Goal: Task Accomplishment & Management: Use online tool/utility

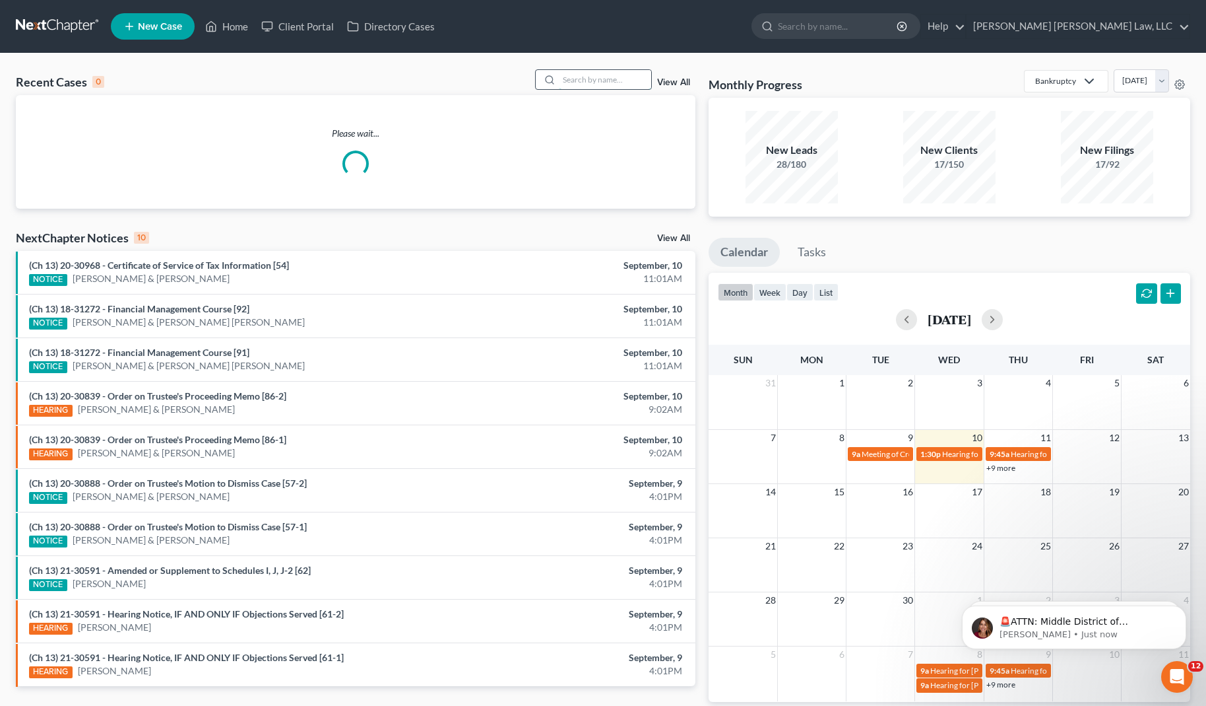
click at [572, 86] on input "search" at bounding box center [605, 79] width 92 height 19
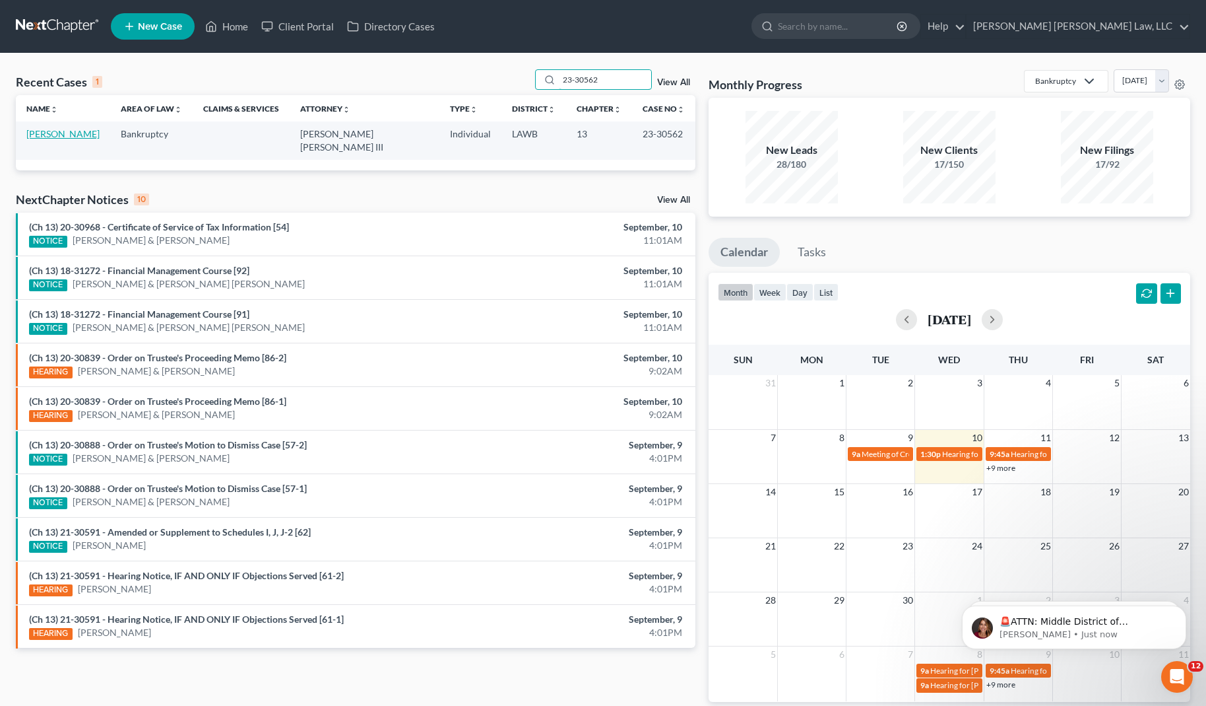
type input "23-30562"
click at [81, 137] on link "[PERSON_NAME]" at bounding box center [62, 133] width 73 height 11
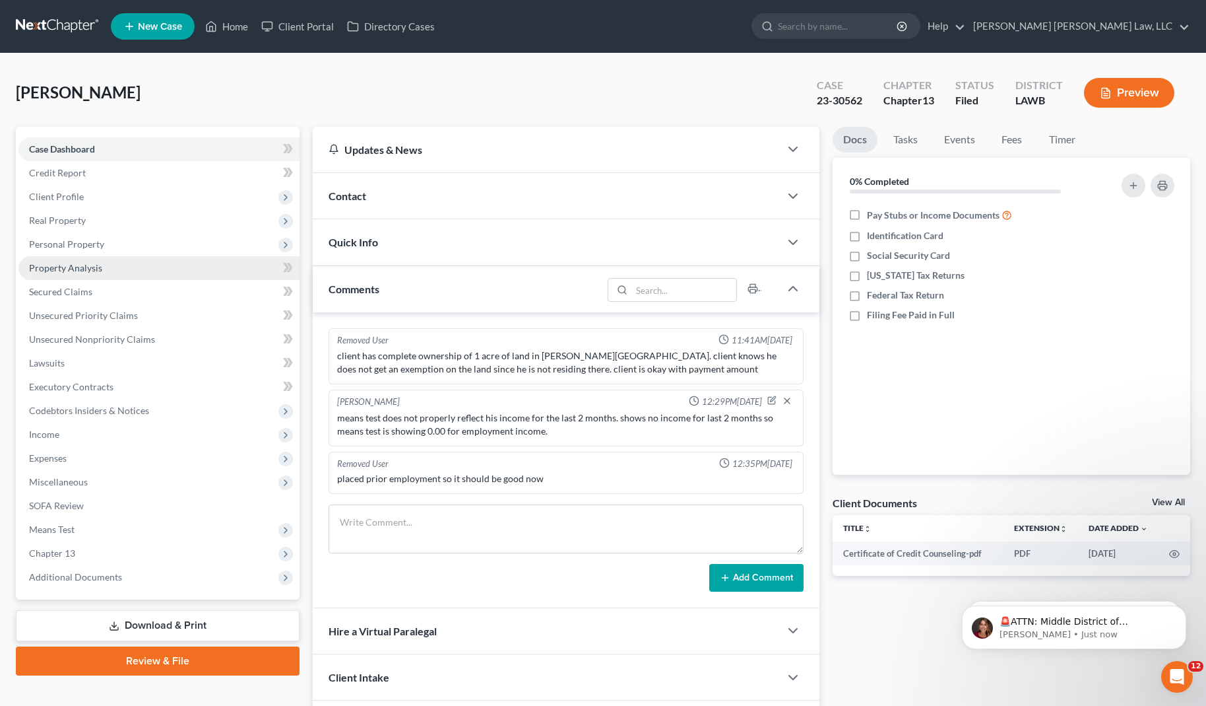
click at [70, 271] on span "Property Analysis" at bounding box center [65, 267] width 73 height 11
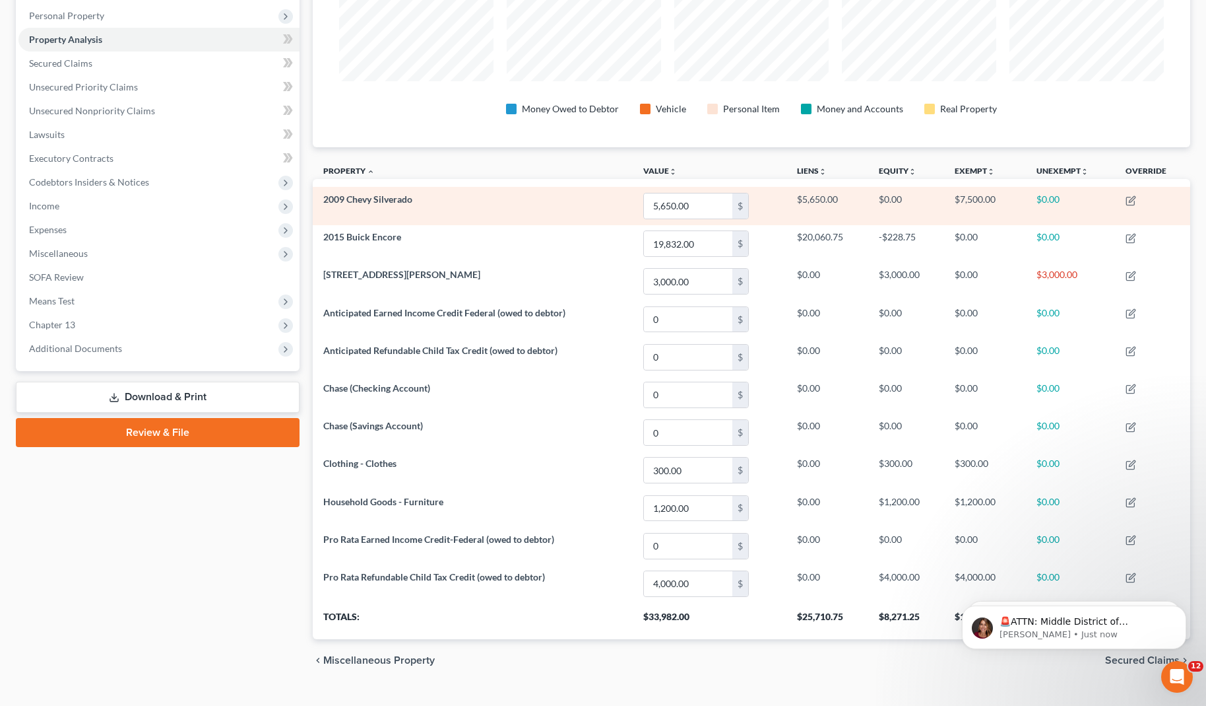
scroll to position [238, 0]
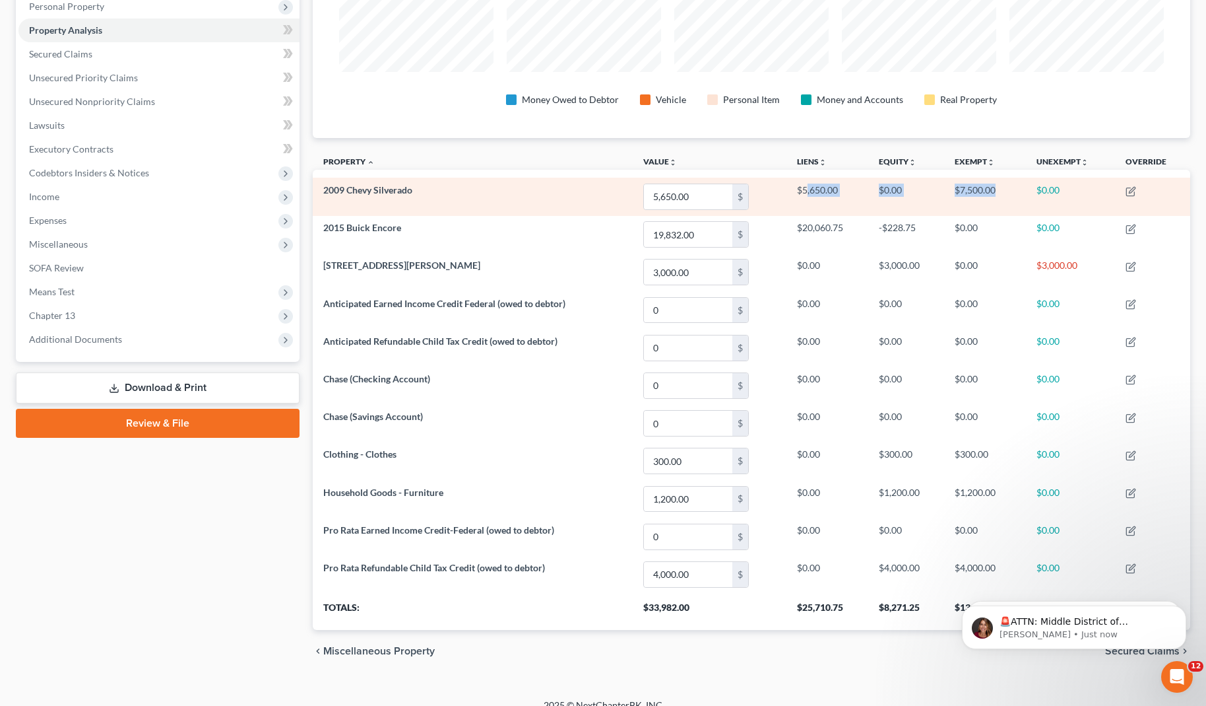
drag, startPoint x: 1012, startPoint y: 193, endPoint x: 808, endPoint y: 189, distance: 204.6
click at [808, 189] on tr "2009 Chevy Silverado 5,650.00 $ $5,650.00 $0.00 $7,500.00 $0.00" at bounding box center [752, 197] width 878 height 38
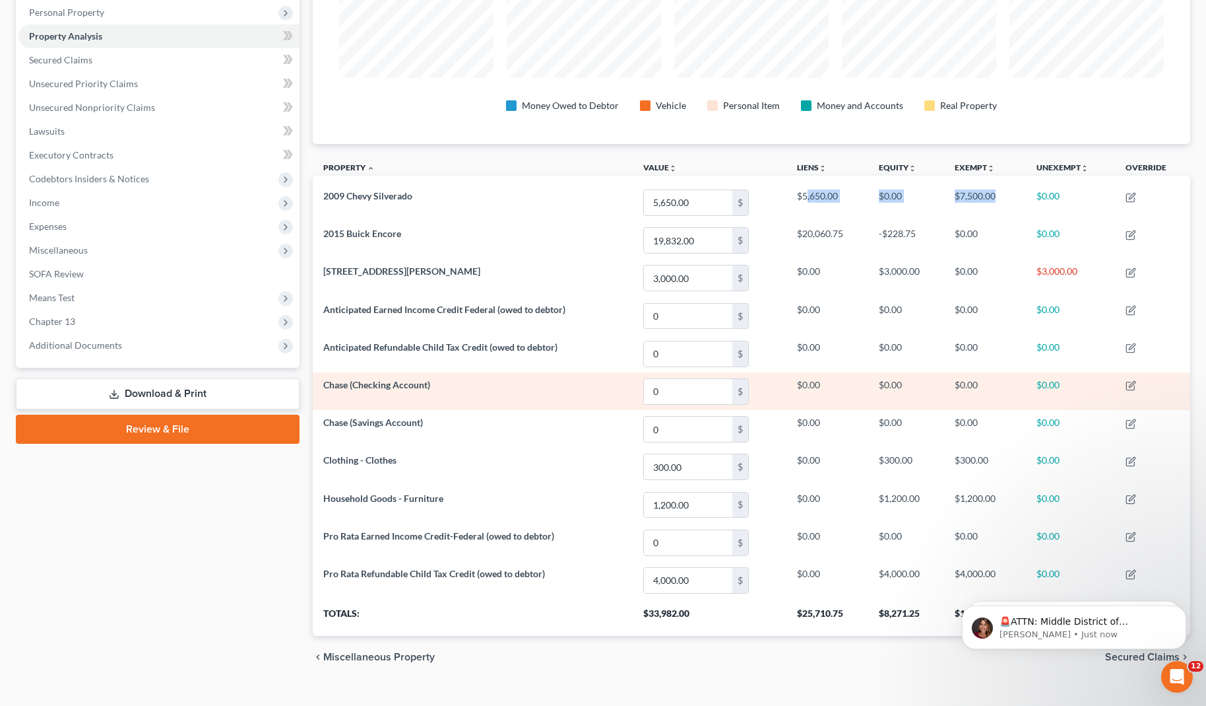
scroll to position [32, 0]
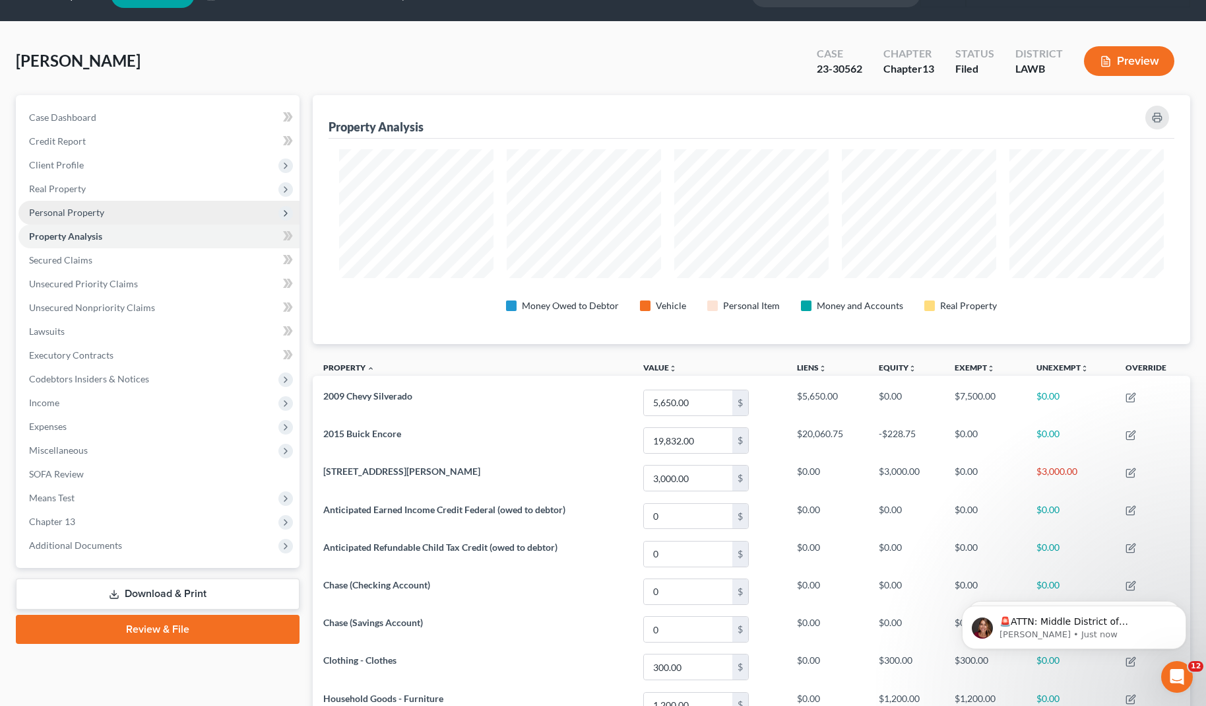
click at [69, 209] on span "Personal Property" at bounding box center [66, 212] width 75 height 11
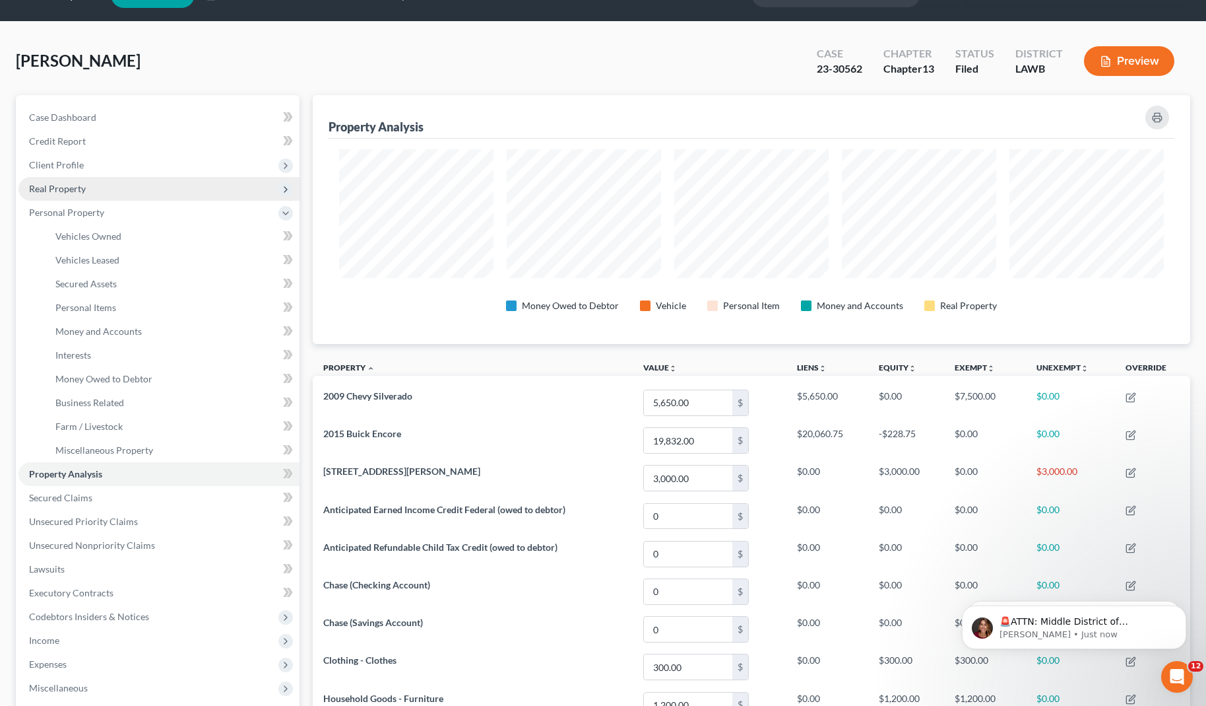
click at [67, 181] on span "Real Property" at bounding box center [158, 189] width 281 height 24
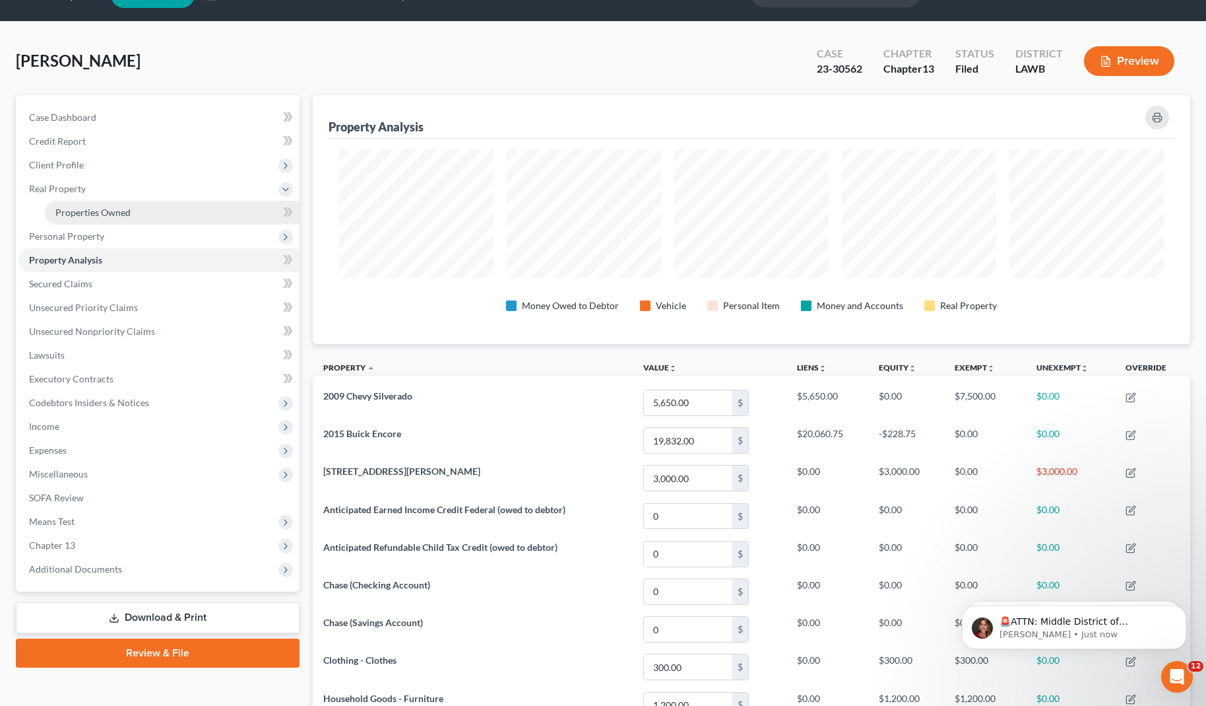
click at [73, 216] on span "Properties Owned" at bounding box center [92, 212] width 75 height 11
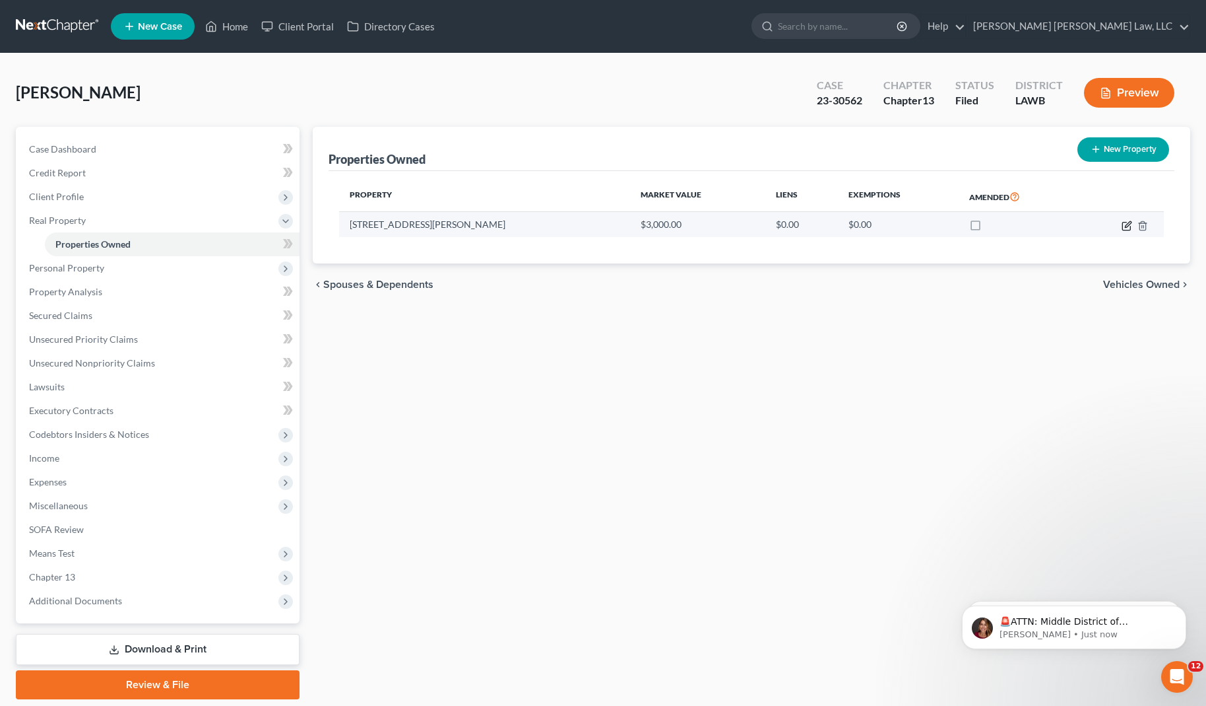
click at [1125, 223] on icon "button" at bounding box center [1127, 225] width 11 height 11
select select "19"
select select "0"
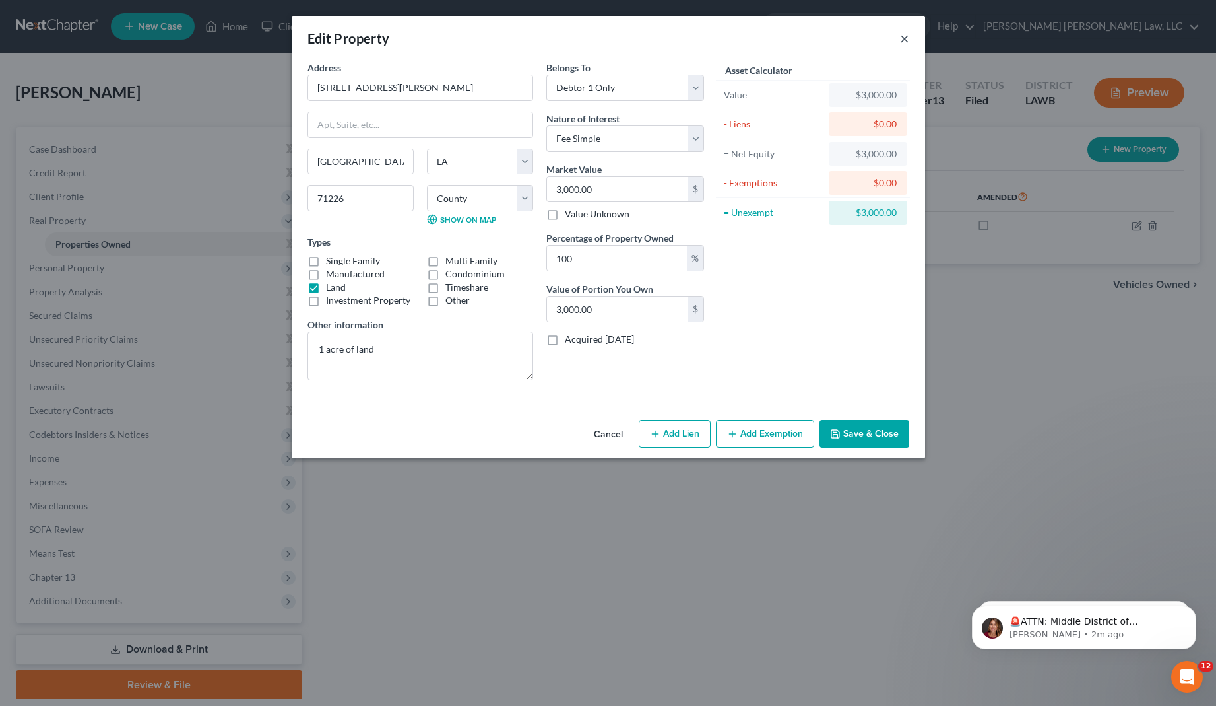
click at [905, 39] on button "×" at bounding box center [904, 38] width 9 height 16
